Goal: Transaction & Acquisition: Obtain resource

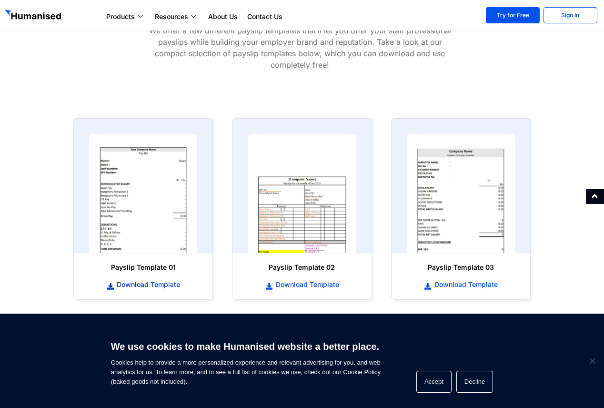
click at [151, 285] on span "Download Template" at bounding box center [147, 285] width 66 height 10
click at [459, 284] on span "Download Template" at bounding box center [465, 285] width 66 height 10
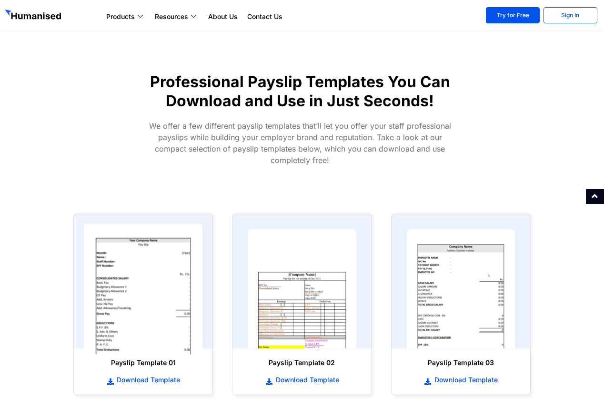
scroll to position [381, 0]
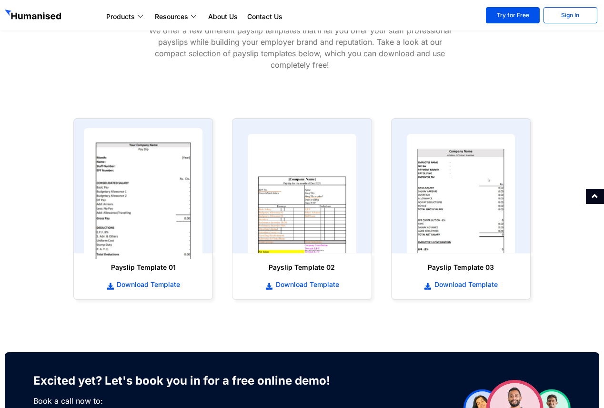
click at [159, 288] on span "Download Template" at bounding box center [147, 285] width 66 height 10
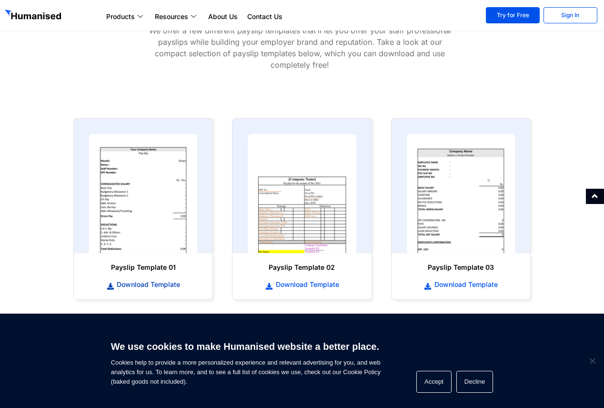
scroll to position [429, 0]
